Goal: Find specific page/section: Find specific page/section

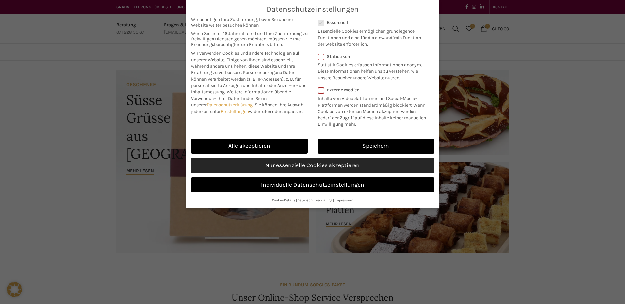
click at [276, 164] on link "Nur essenzielle Cookies akzeptieren" at bounding box center [312, 165] width 243 height 15
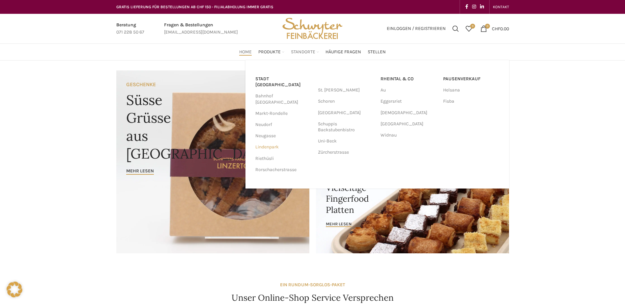
click at [273, 142] on link "Lindenpark" at bounding box center [283, 147] width 56 height 11
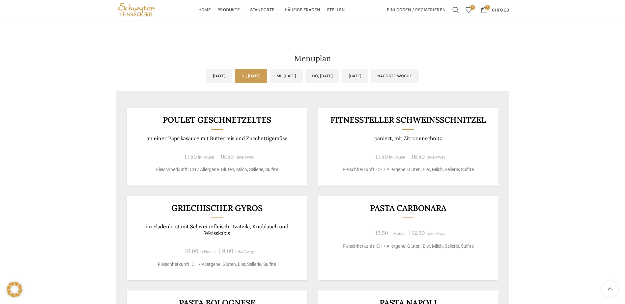
scroll to position [296, 0]
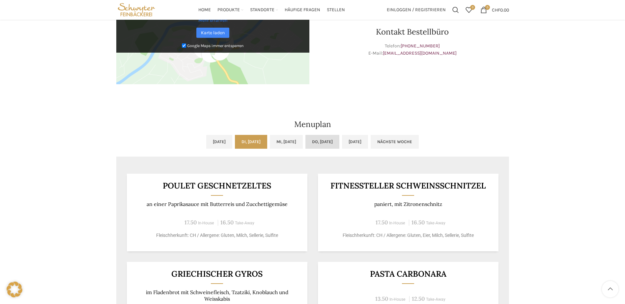
click at [325, 143] on link "Do, [DATE]" at bounding box center [322, 142] width 34 height 14
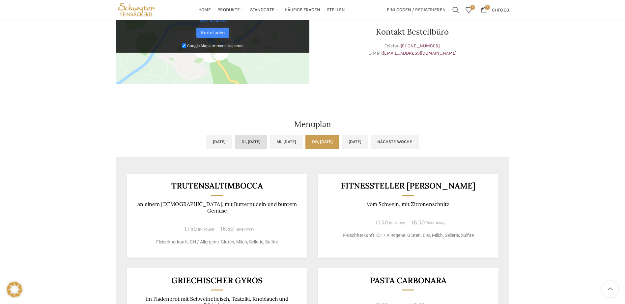
click at [257, 140] on link "Di, [DATE]" at bounding box center [251, 142] width 32 height 14
